Goal: Use online tool/utility: Utilize a website feature to perform a specific function

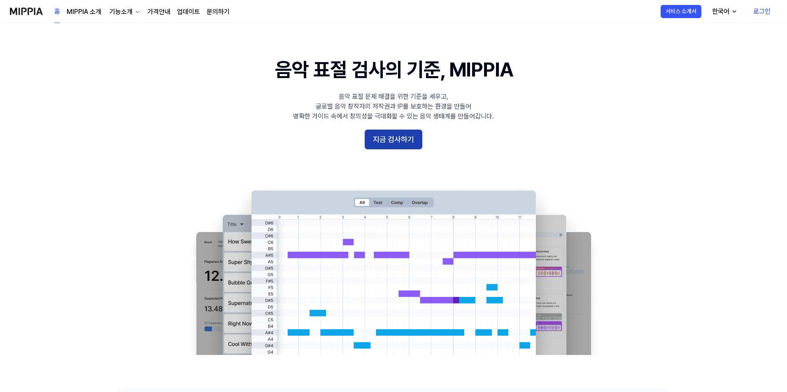
click at [397, 141] on button "지금 검사하기" at bounding box center [394, 140] width 58 height 20
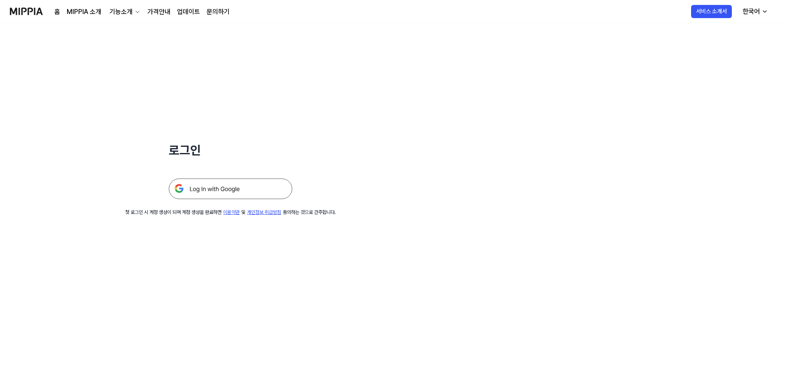
click at [252, 184] on img at bounding box center [231, 189] width 124 height 21
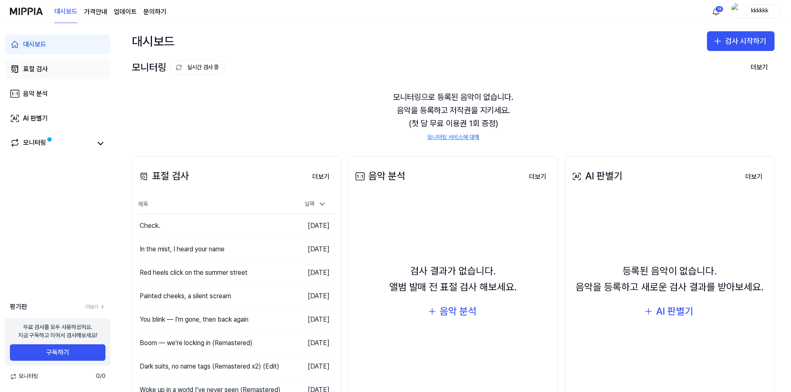
click at [66, 68] on link "표절 검사" at bounding box center [57, 69] width 105 height 20
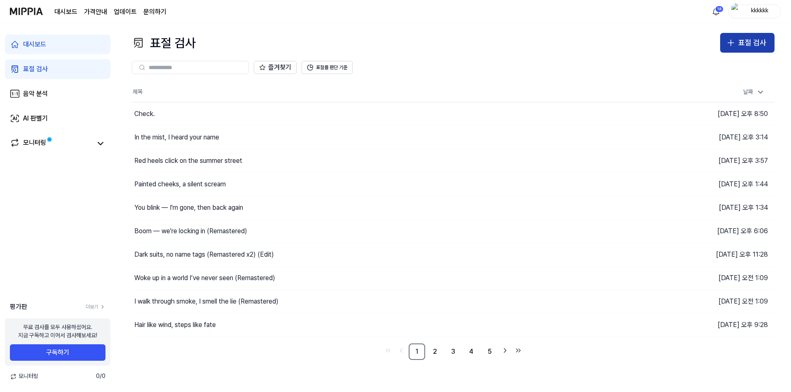
click at [748, 46] on div "표절 검사" at bounding box center [752, 43] width 28 height 12
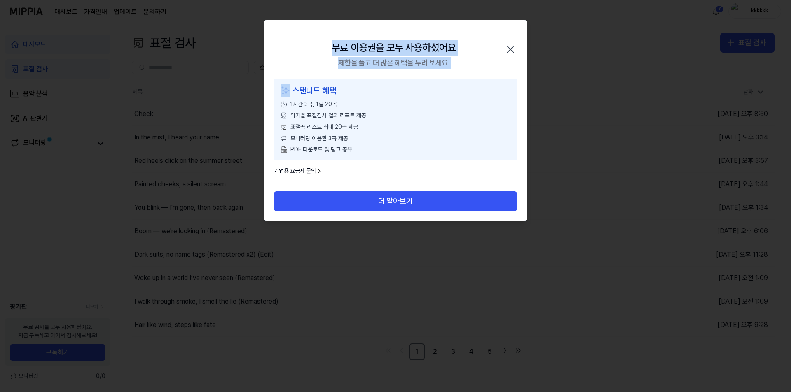
drag, startPoint x: 299, startPoint y: 45, endPoint x: 462, endPoint y: 80, distance: 166.4
click at [458, 80] on div "무료 이용권을 모두 사용하셨어요 제한을 풀고 더 많은 혜택을 누려 보세요! 닫기 스탠다드 혜택 1시간 3곡, 1일 20곡 악기별 표절검사 결과…" at bounding box center [396, 121] width 264 height 202
click at [515, 73] on div "무료 이용권을 모두 사용하셨어요 제한을 풀고 더 많은 혜택을 누려 보세요! 닫기" at bounding box center [395, 49] width 263 height 59
